Goal: Task Accomplishment & Management: Manage account settings

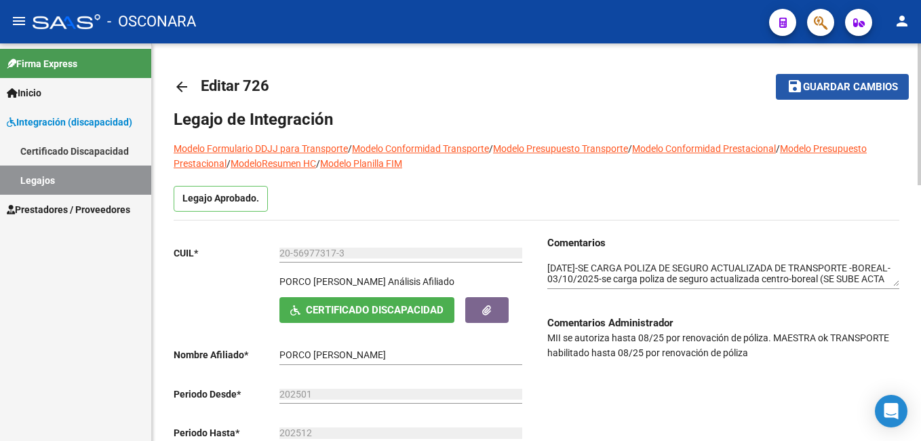
click at [885, 83] on span "Guardar cambios" at bounding box center [850, 87] width 95 height 12
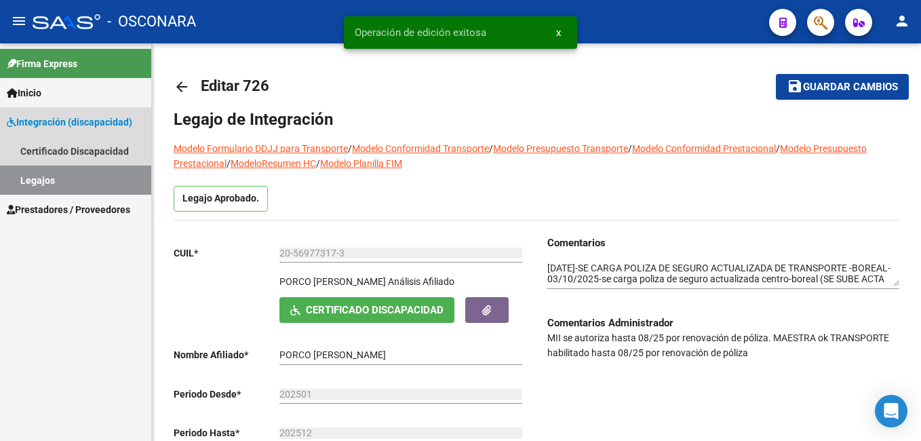
click at [95, 179] on link "Legajos" at bounding box center [75, 180] width 151 height 29
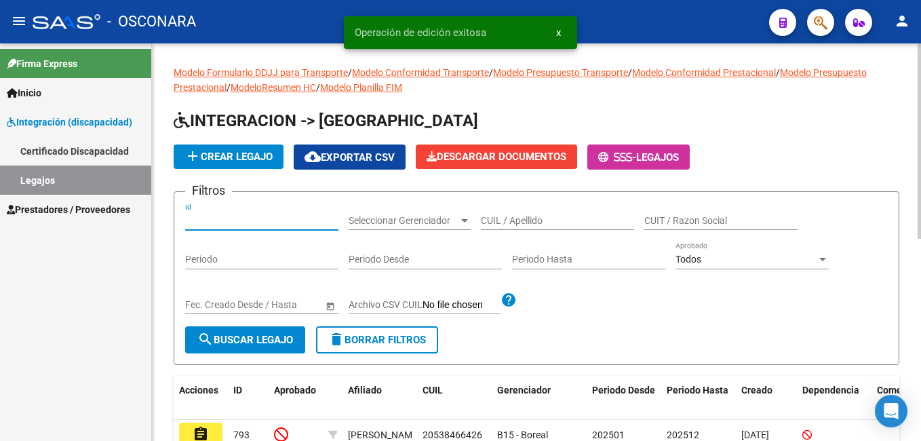
click at [210, 219] on input "Id" at bounding box center [261, 221] width 153 height 12
type input "666"
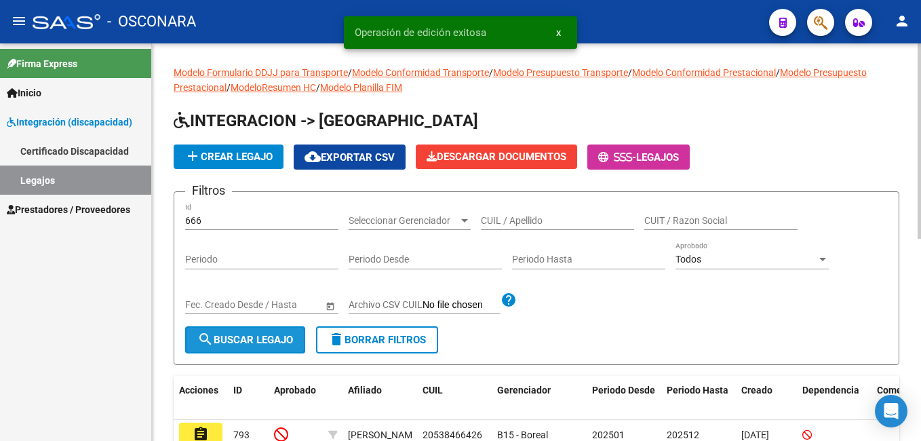
click at [232, 341] on span "search Buscar Legajo" at bounding box center [245, 340] width 96 height 12
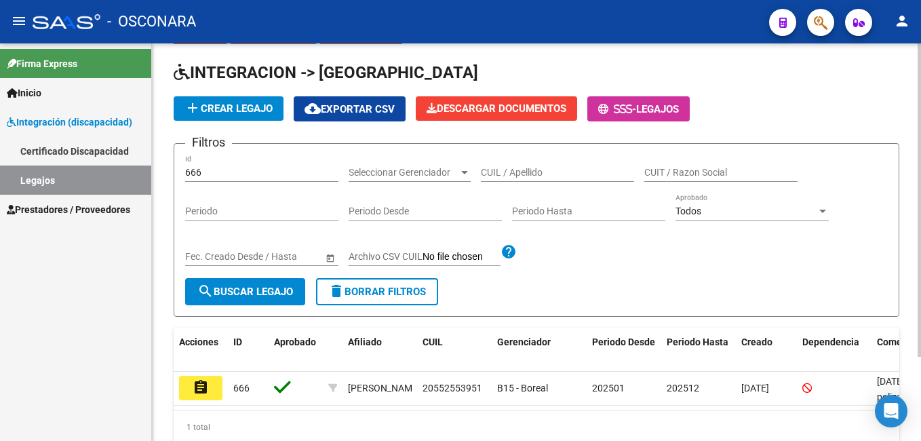
scroll to position [107, 0]
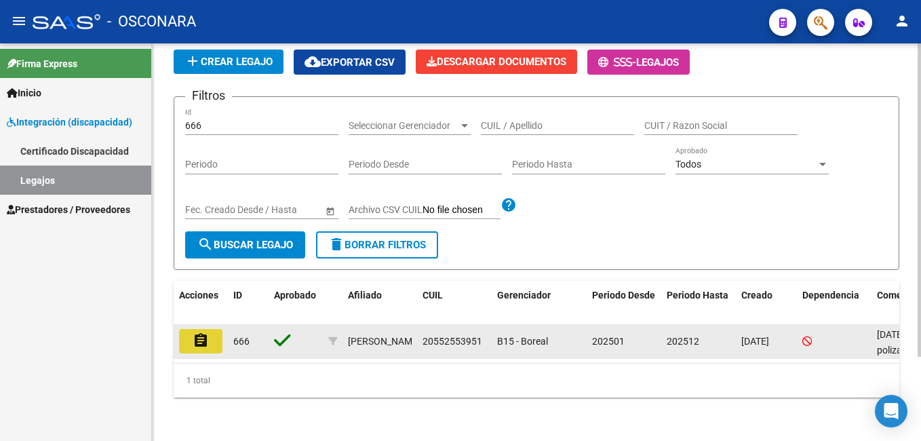
click at [201, 332] on mat-icon "assignment" at bounding box center [201, 340] width 16 height 16
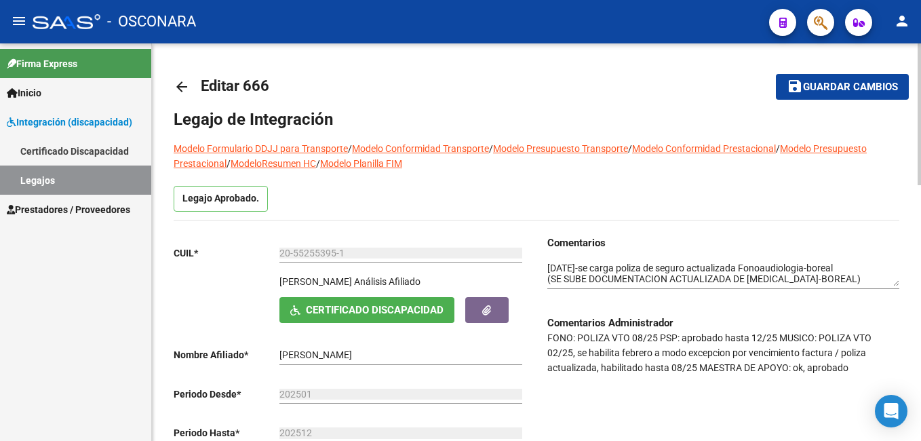
scroll to position [68, 0]
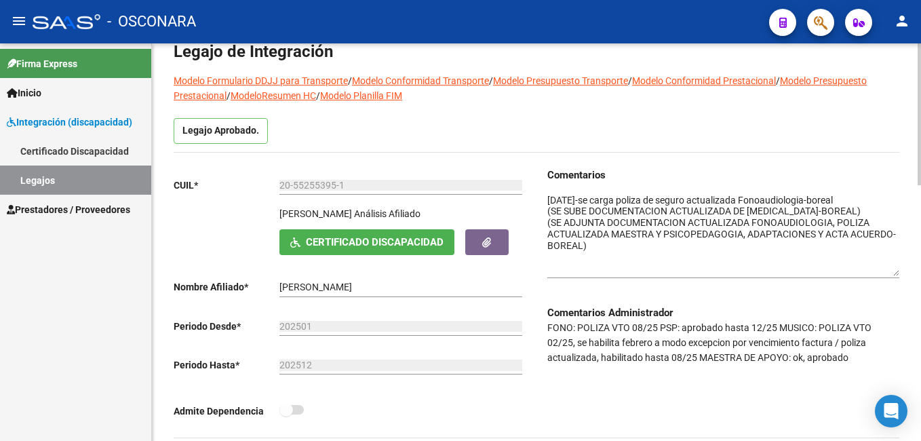
drag, startPoint x: 896, startPoint y: 213, endPoint x: 901, endPoint y: 270, distance: 57.2
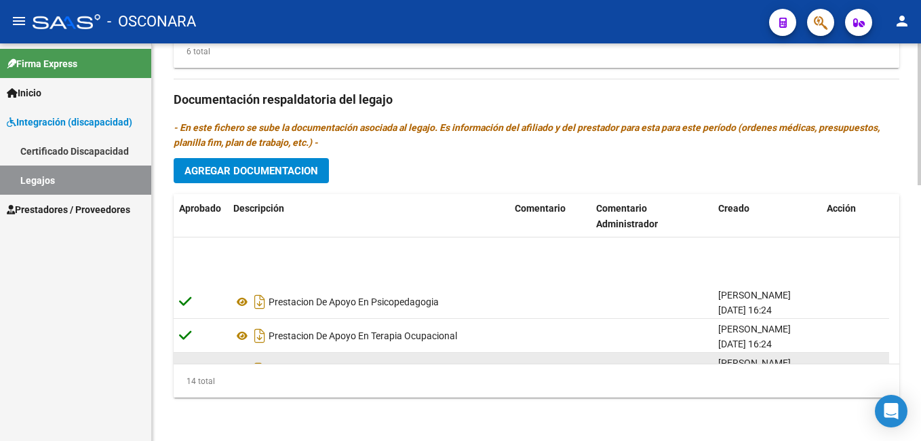
scroll to position [136, 0]
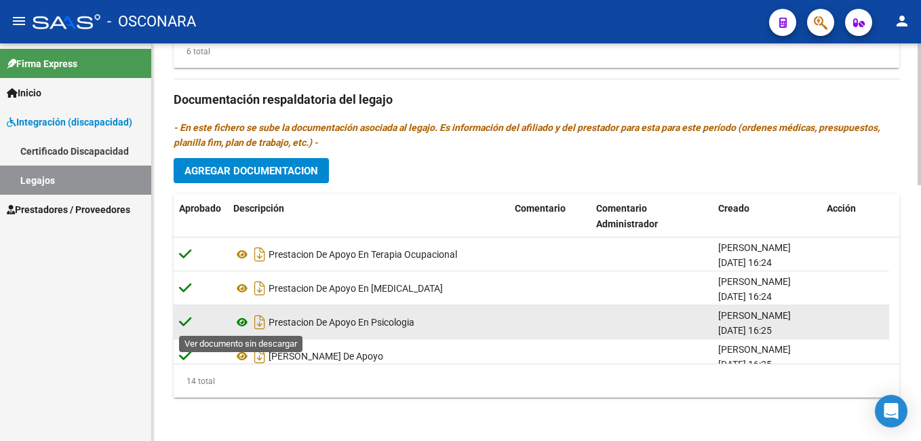
click at [242, 320] on icon at bounding box center [242, 322] width 18 height 16
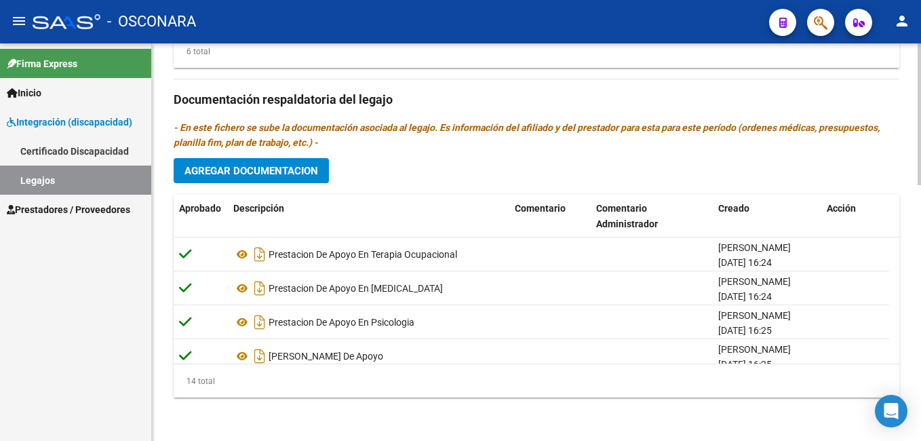
click at [277, 170] on span "Agregar Documentacion" at bounding box center [252, 171] width 134 height 12
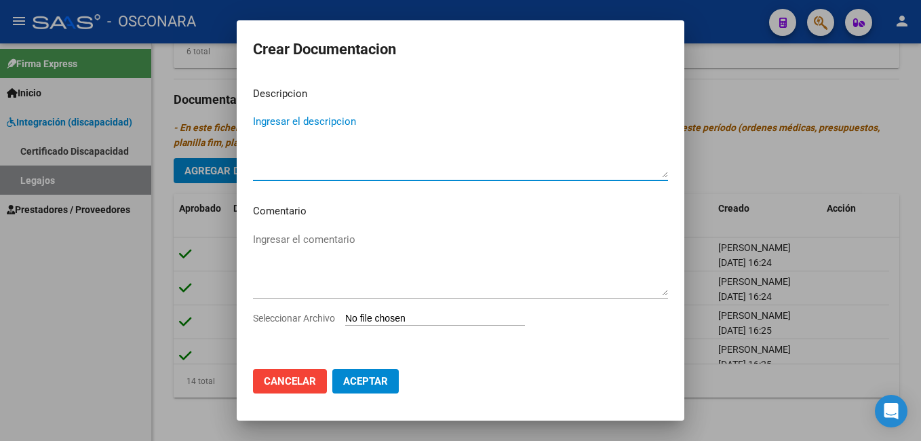
click at [337, 139] on textarea "Ingresar el descripcion" at bounding box center [460, 146] width 415 height 64
type textarea "POLIZA [MEDICAL_DATA] ACTUALIZADA"
click at [402, 316] on input "Seleccionar Archivo" at bounding box center [435, 319] width 180 height 13
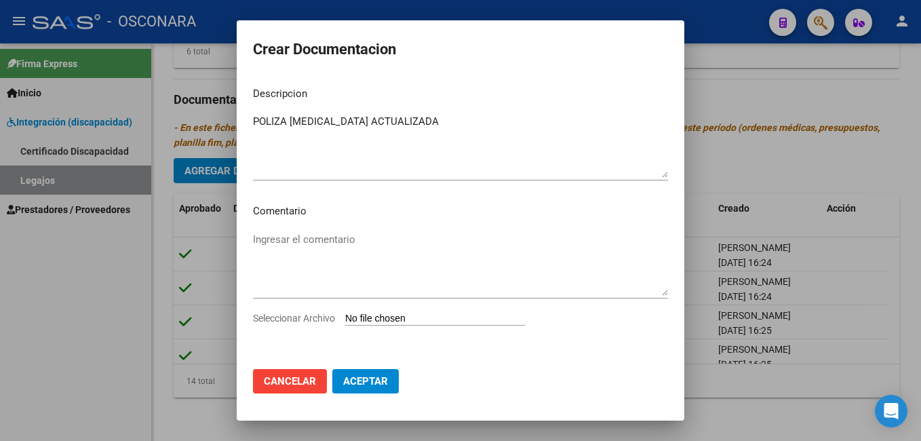
type input "C:\fakepath\[PERSON_NAME]-MUSICOTERAPISTA (1) (2)_removed.pdf"
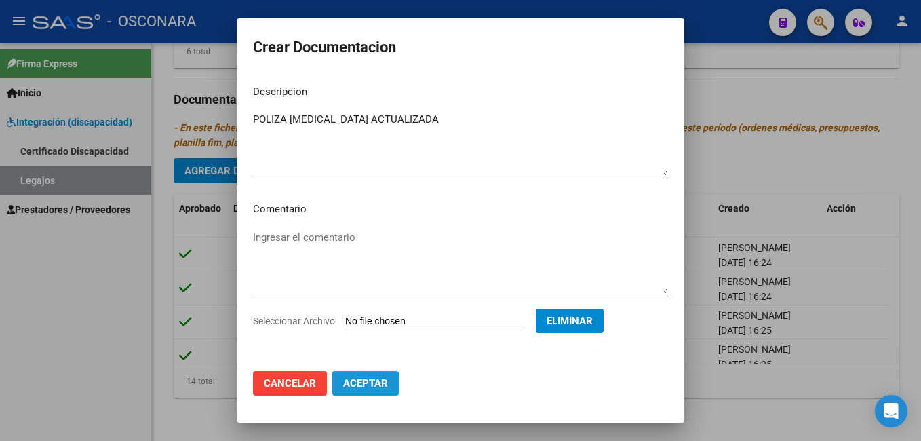
click at [364, 384] on span "Aceptar" at bounding box center [365, 383] width 45 height 12
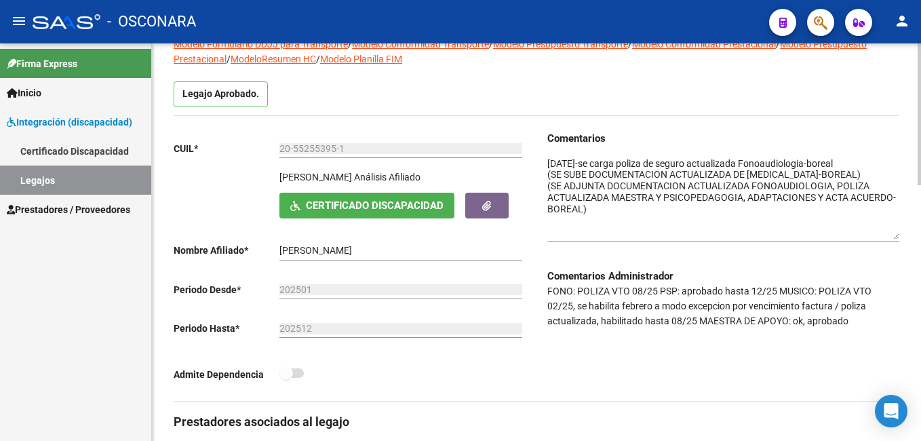
scroll to position [0, 0]
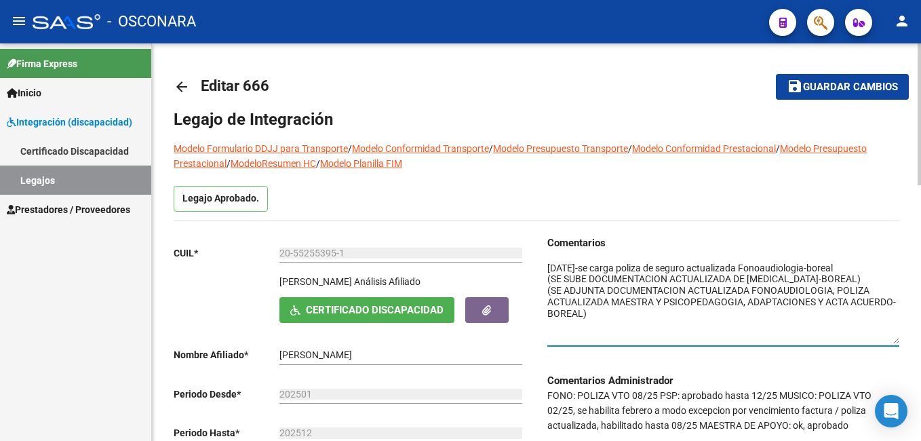
click at [548, 266] on textarea at bounding box center [724, 302] width 352 height 83
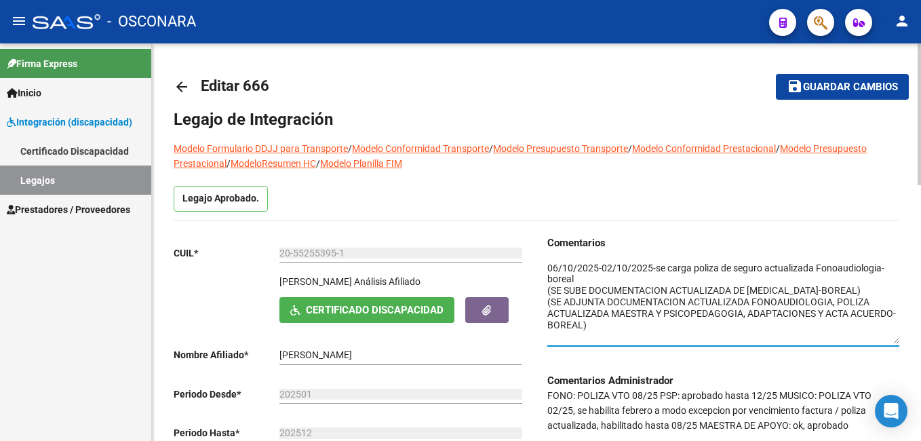
drag, startPoint x: 550, startPoint y: 289, endPoint x: 860, endPoint y: 286, distance: 310.7
click at [860, 286] on textarea at bounding box center [724, 302] width 352 height 83
click at [601, 267] on textarea at bounding box center [724, 302] width 352 height 83
paste textarea "SE SUBE DOCUMENTACION ACTUALIZADA DE [MEDICAL_DATA]-BOREAL"
type textarea "[DATE]-SE SUBE DOCUMENTACION ACTUALIZADA DE [MEDICAL_DATA]-BOREAL [DATE]-se car…"
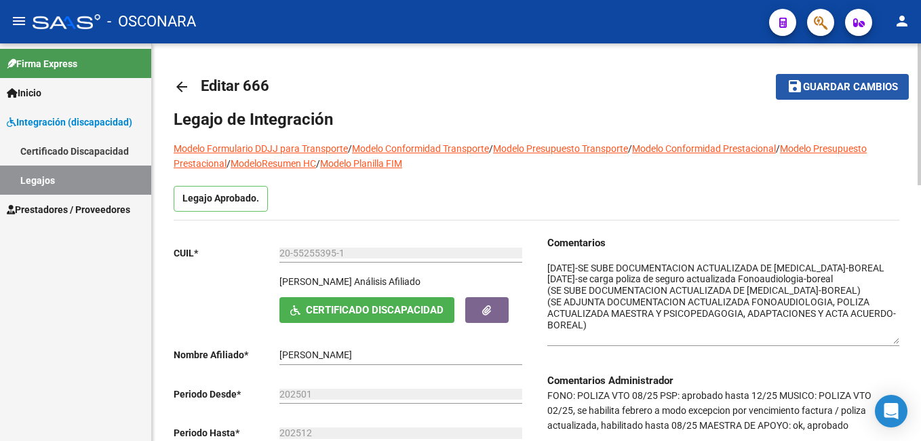
click at [811, 85] on span "Guardar cambios" at bounding box center [850, 87] width 95 height 12
click at [815, 74] on button "save Guardar cambios" at bounding box center [842, 86] width 133 height 25
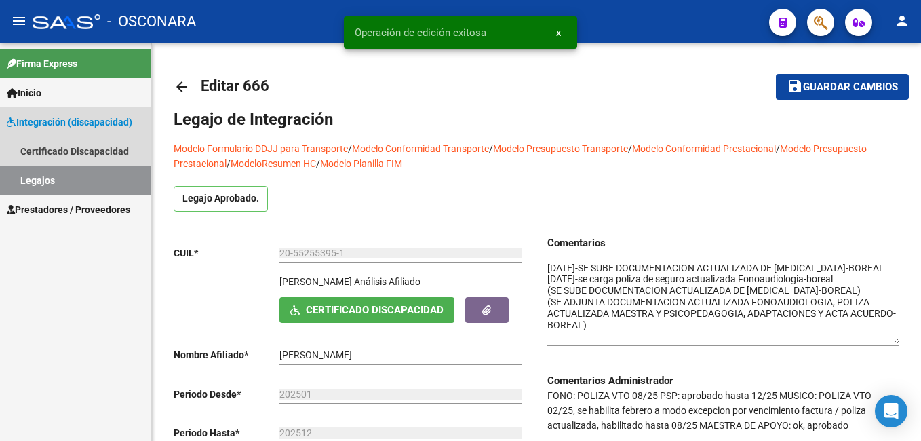
click at [74, 178] on link "Legajos" at bounding box center [75, 180] width 151 height 29
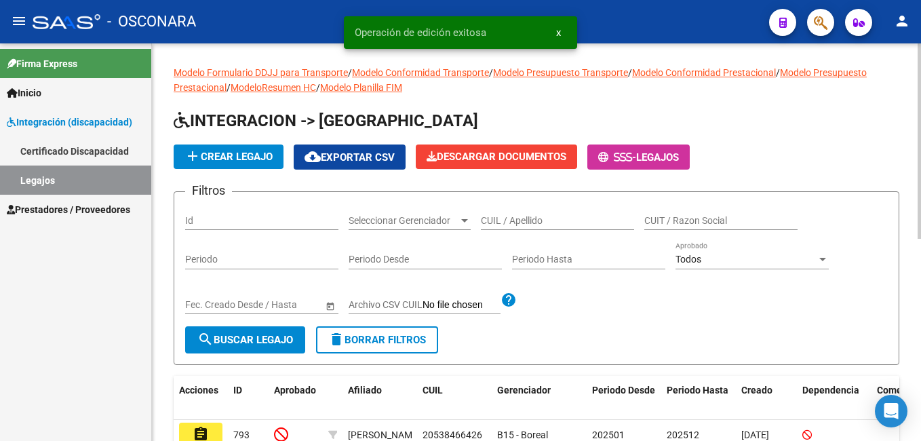
click at [510, 212] on div "CUIL / Apellido" at bounding box center [557, 216] width 153 height 27
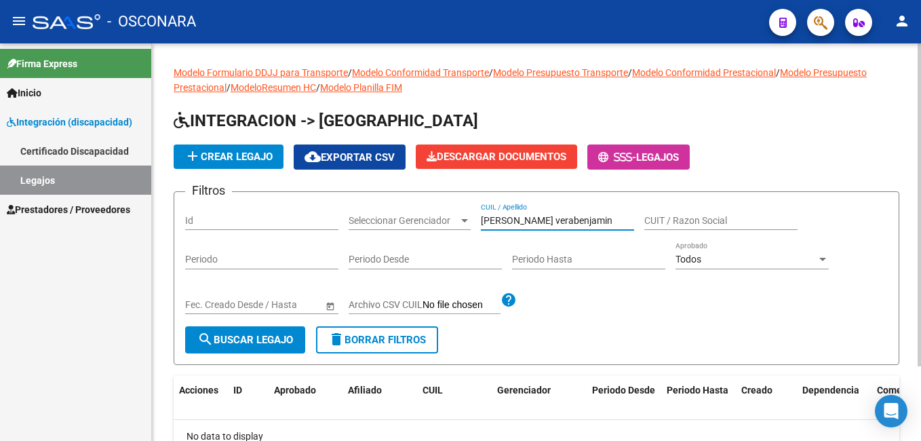
click at [288, 339] on span "search Buscar Legajo" at bounding box center [245, 340] width 96 height 12
click at [520, 221] on input "[PERSON_NAME] verabenjamin" at bounding box center [557, 221] width 153 height 12
type input "[PERSON_NAME]"
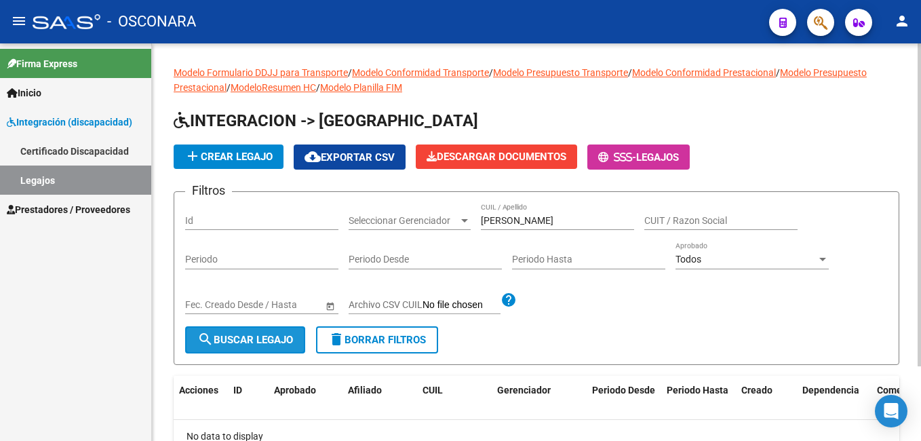
click at [222, 334] on span "search Buscar Legajo" at bounding box center [245, 340] width 96 height 12
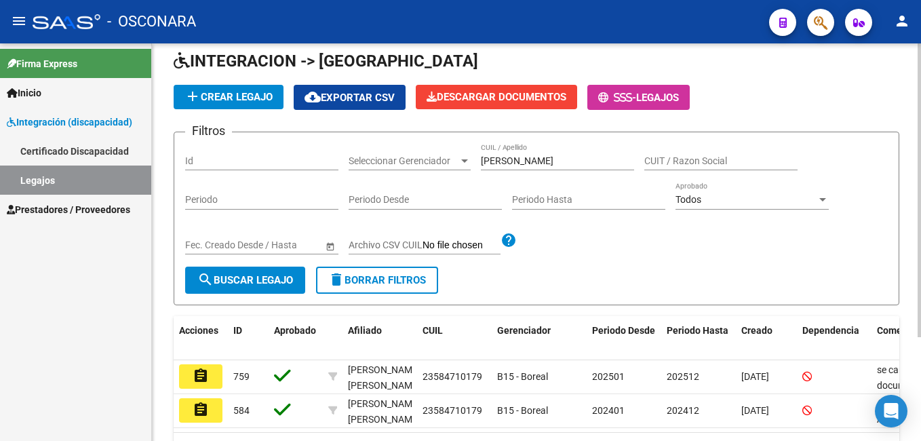
scroll to position [140, 0]
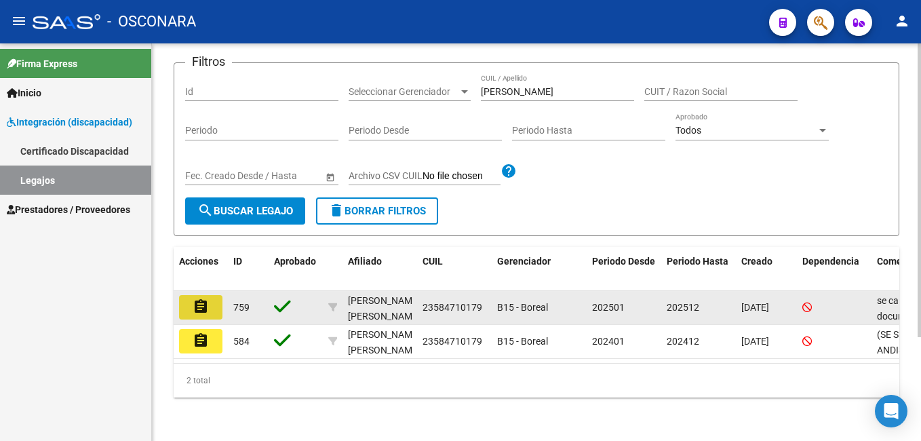
click at [204, 305] on button "assignment" at bounding box center [200, 307] width 43 height 24
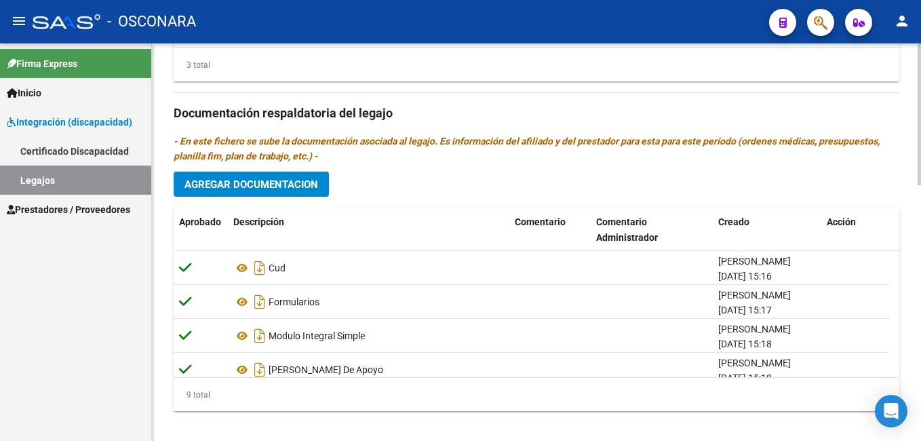
scroll to position [719, 0]
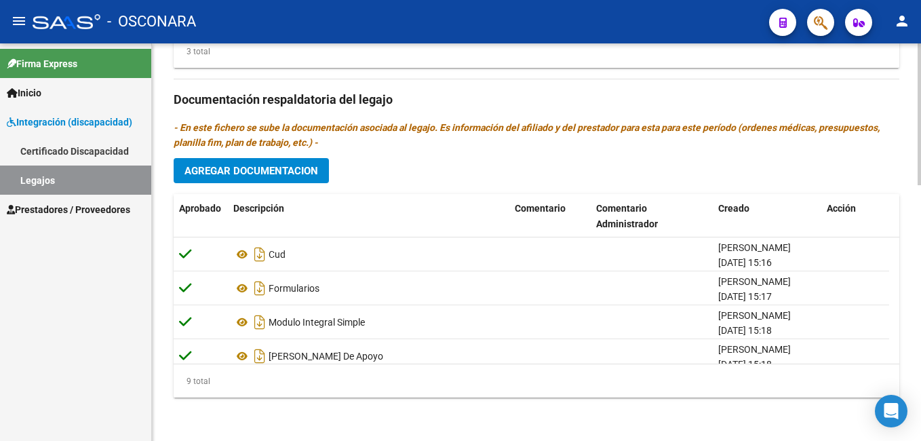
click at [877, 415] on body "menu - OSCONARA person Firma Express Inicio Instructivos Contacto OS Integració…" at bounding box center [460, 220] width 921 height 441
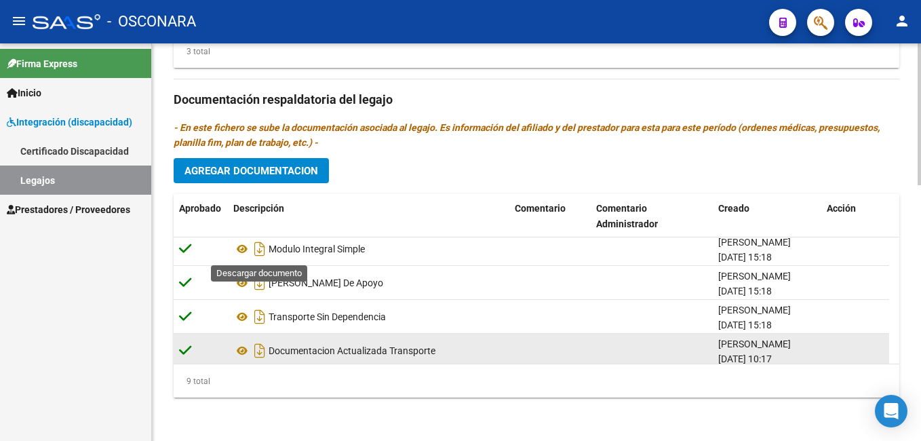
scroll to position [184, 0]
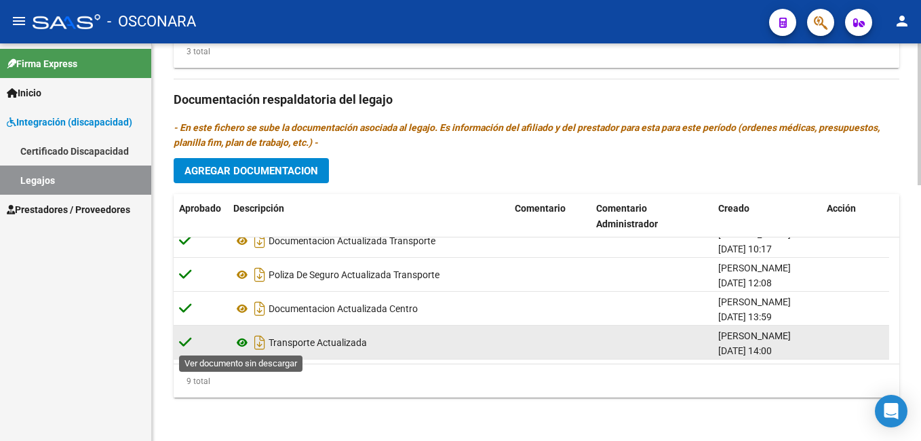
click at [243, 337] on icon at bounding box center [242, 342] width 18 height 16
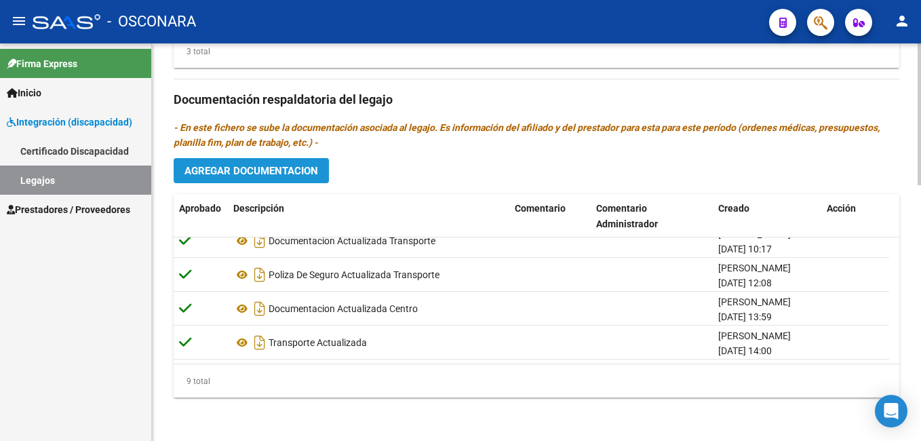
click at [299, 166] on span "Agregar Documentacion" at bounding box center [252, 171] width 134 height 12
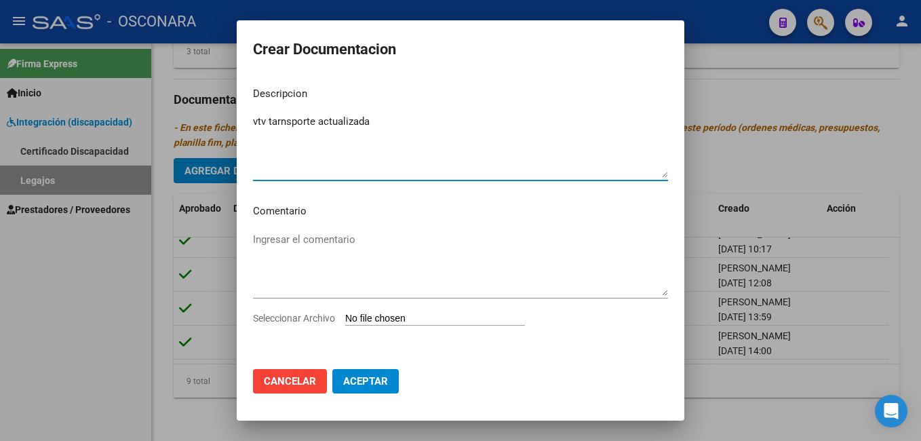
type textarea "vtv tarnsporte actualizada"
click at [368, 317] on input "Seleccionar Archivo" at bounding box center [435, 319] width 180 height 13
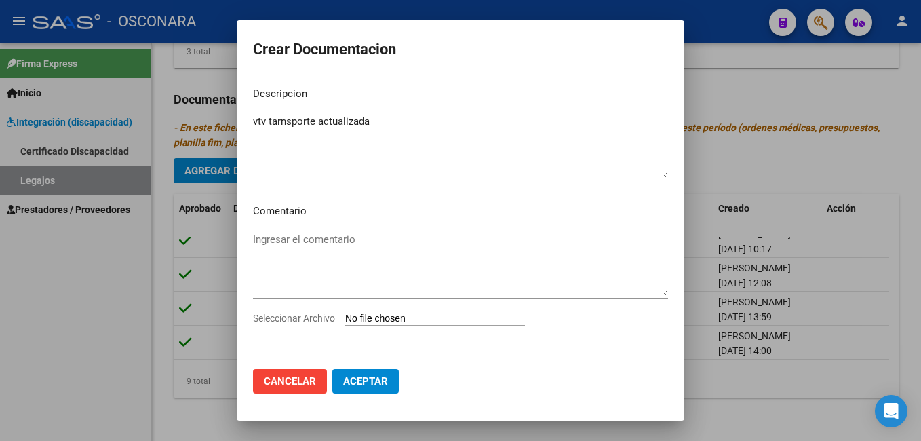
type input "C:\fakepath\TRANSPORTE [PERSON_NAME]-5.pdf"
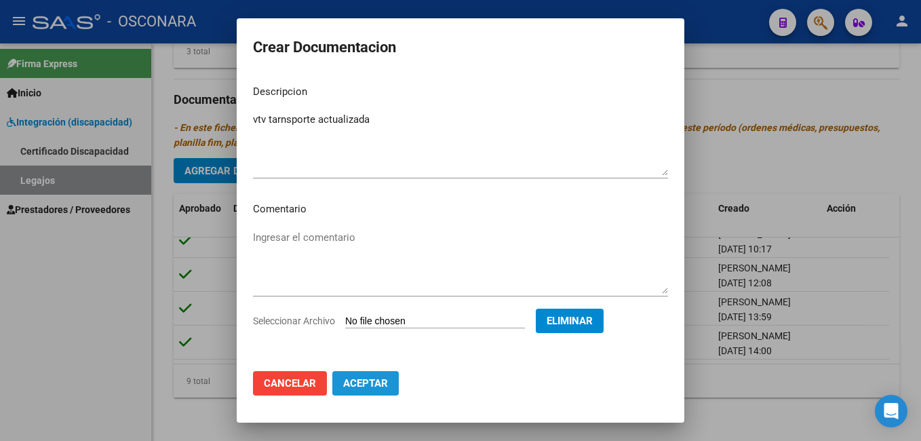
click at [367, 383] on span "Aceptar" at bounding box center [365, 383] width 45 height 12
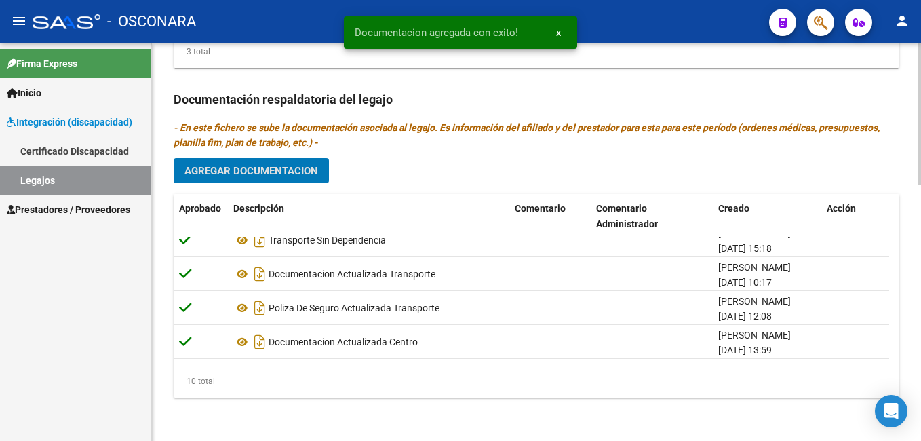
click at [296, 174] on span "Agregar Documentacion" at bounding box center [252, 171] width 134 height 12
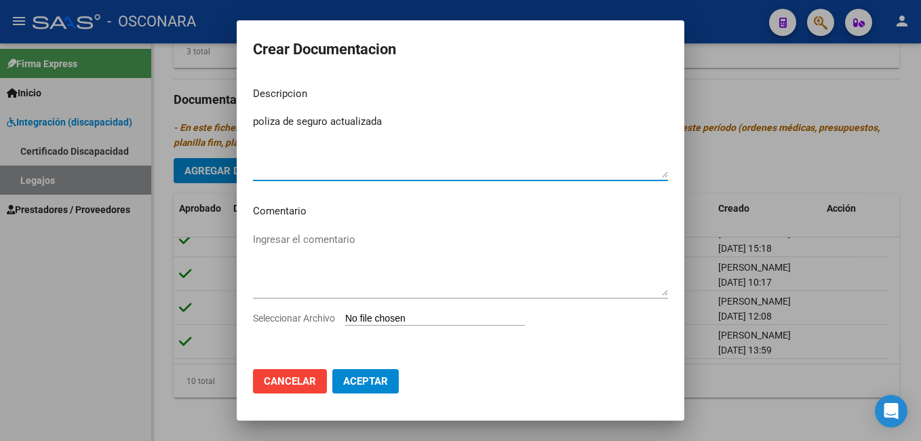
type textarea "poliza de seguro actualizada"
click at [395, 315] on input "Seleccionar Archivo" at bounding box center [435, 319] width 180 height 13
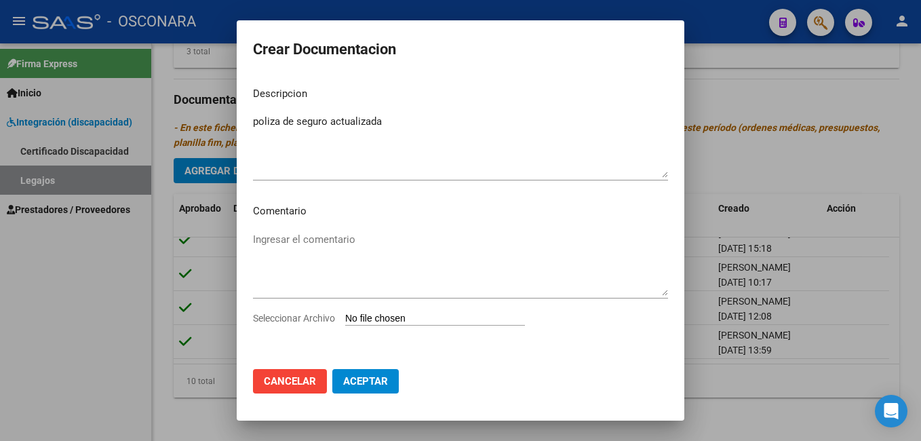
type input "C:\fakepath\TRANSPORTE [PERSON_NAME] DIEGO_removed.pdf"
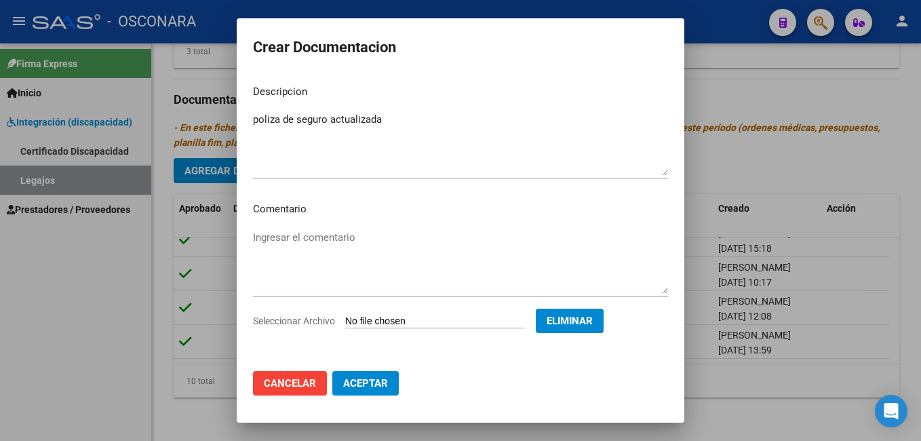
click at [373, 382] on span "Aceptar" at bounding box center [365, 383] width 45 height 12
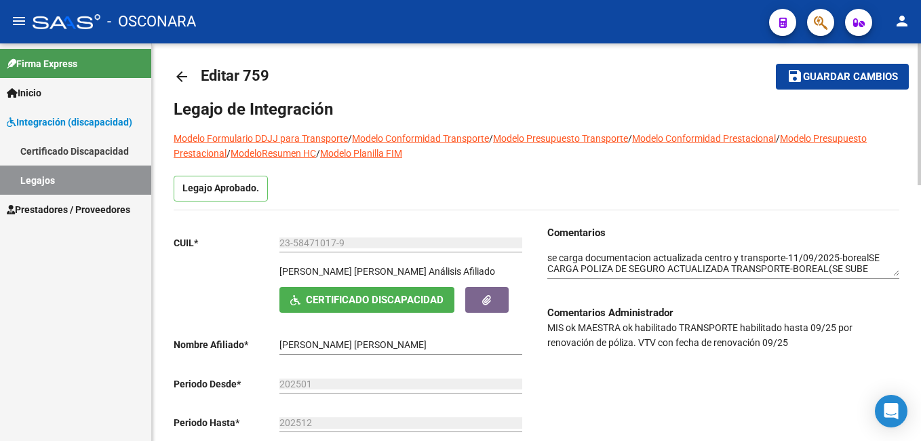
scroll to position [0, 0]
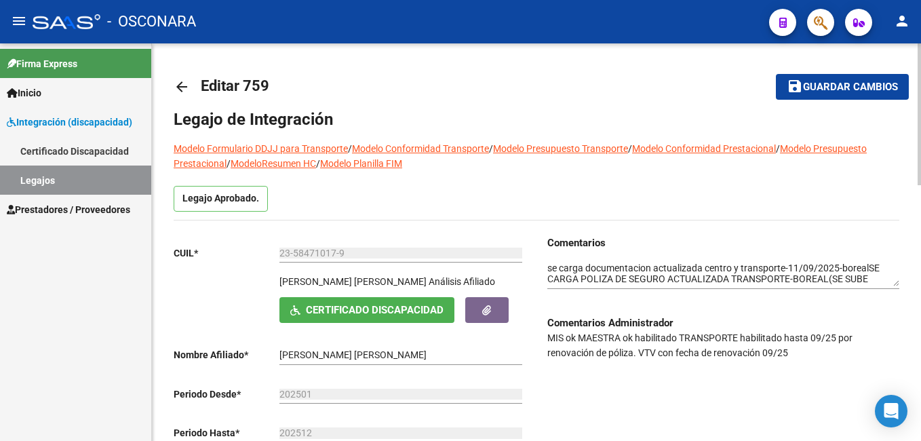
click at [889, 39] on div "menu - OSCONARA person Firma Express Inicio Instructivos Contacto OS Integració…" at bounding box center [460, 220] width 921 height 441
click at [545, 269] on div "Comentarios Comentarios Administrador MIS ok MAESTRA ok habilitado TRANSPORTE h…" at bounding box center [718, 370] width 363 height 270
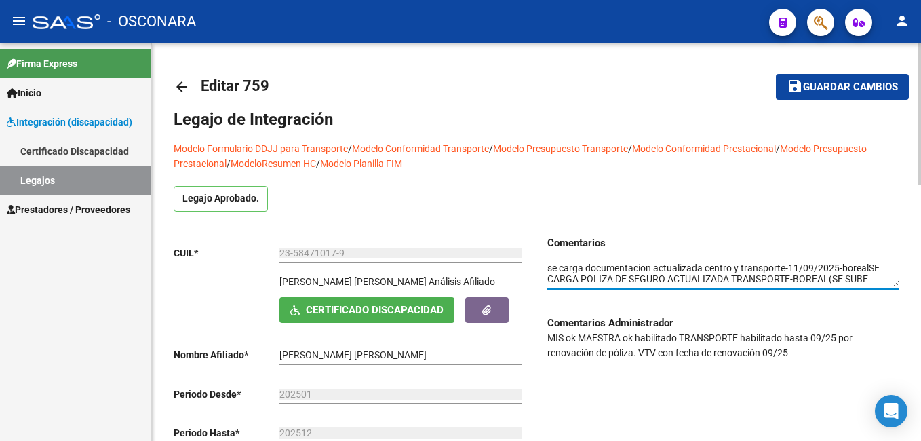
click at [550, 268] on textarea at bounding box center [724, 274] width 352 height 26
type textarea "[DATE]-se carga vtv y poliza de seguro actualizada -boreal-se carga documentaci…"
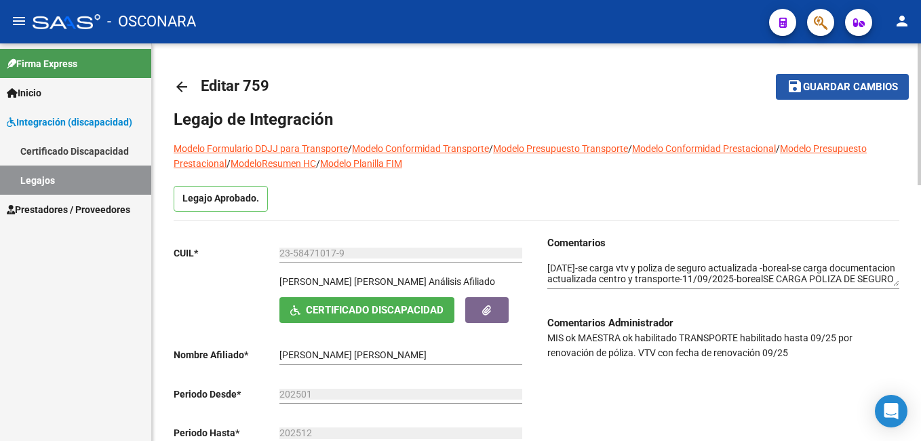
click at [853, 89] on span "Guardar cambios" at bounding box center [850, 87] width 95 height 12
click at [825, 96] on button "save Guardar cambios" at bounding box center [842, 86] width 133 height 25
click at [848, 86] on span "Guardar cambios" at bounding box center [850, 87] width 95 height 12
